Goal: Task Accomplishment & Management: Complete application form

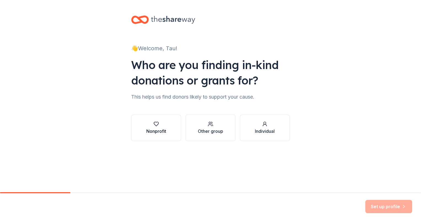
click at [158, 129] on div "Nonprofit" at bounding box center [156, 131] width 20 height 7
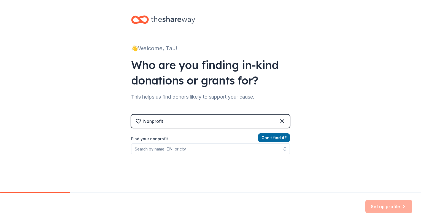
click at [385, 207] on div "Set up profile" at bounding box center [388, 206] width 47 height 13
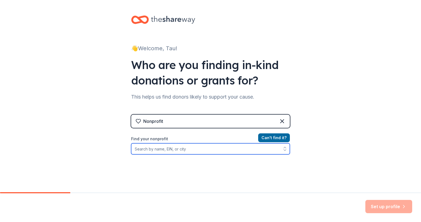
click at [169, 147] on input "Find your nonprofit" at bounding box center [210, 148] width 159 height 11
type input "The Finer Alliance"
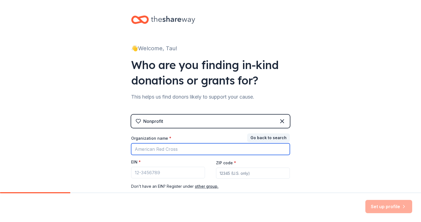
click at [164, 148] on input "Organization name *" at bounding box center [210, 149] width 159 height 12
type input "Tau Xi Zeta - The Finer Alliance"
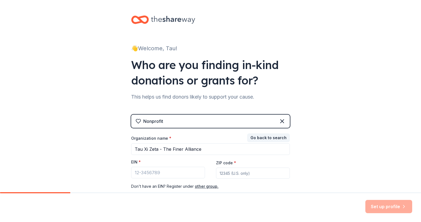
type input "60130"
click at [200, 186] on button "other group." at bounding box center [207, 186] width 24 height 7
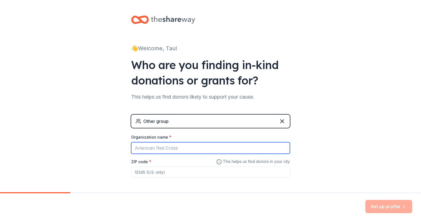
click at [170, 149] on input "Organization name *" at bounding box center [210, 148] width 159 height 12
type input "Tau Xi Zeta"
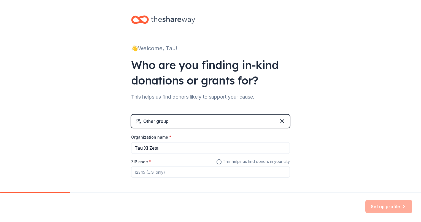
click at [362, 137] on div "👋 Welcome, Tau! Who are you finding in-kind donations or grants for? This helps…" at bounding box center [210, 107] width 421 height 215
click at [169, 172] on input "ZIP code *" at bounding box center [210, 171] width 159 height 11
type input "60130"
click at [393, 207] on button "Set up profile" at bounding box center [388, 206] width 47 height 13
